Goal: Check status

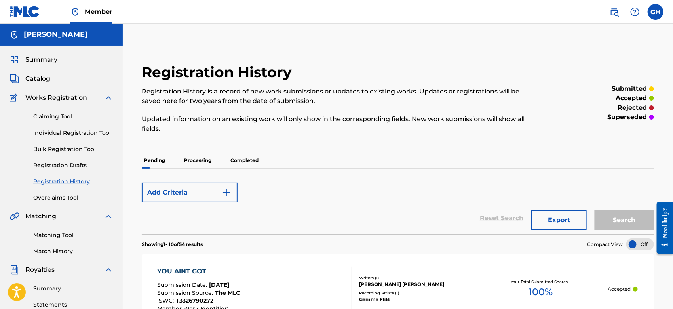
click at [47, 60] on span "Summary" at bounding box center [41, 60] width 32 height 10
